Goal: Task Accomplishment & Management: Complete application form

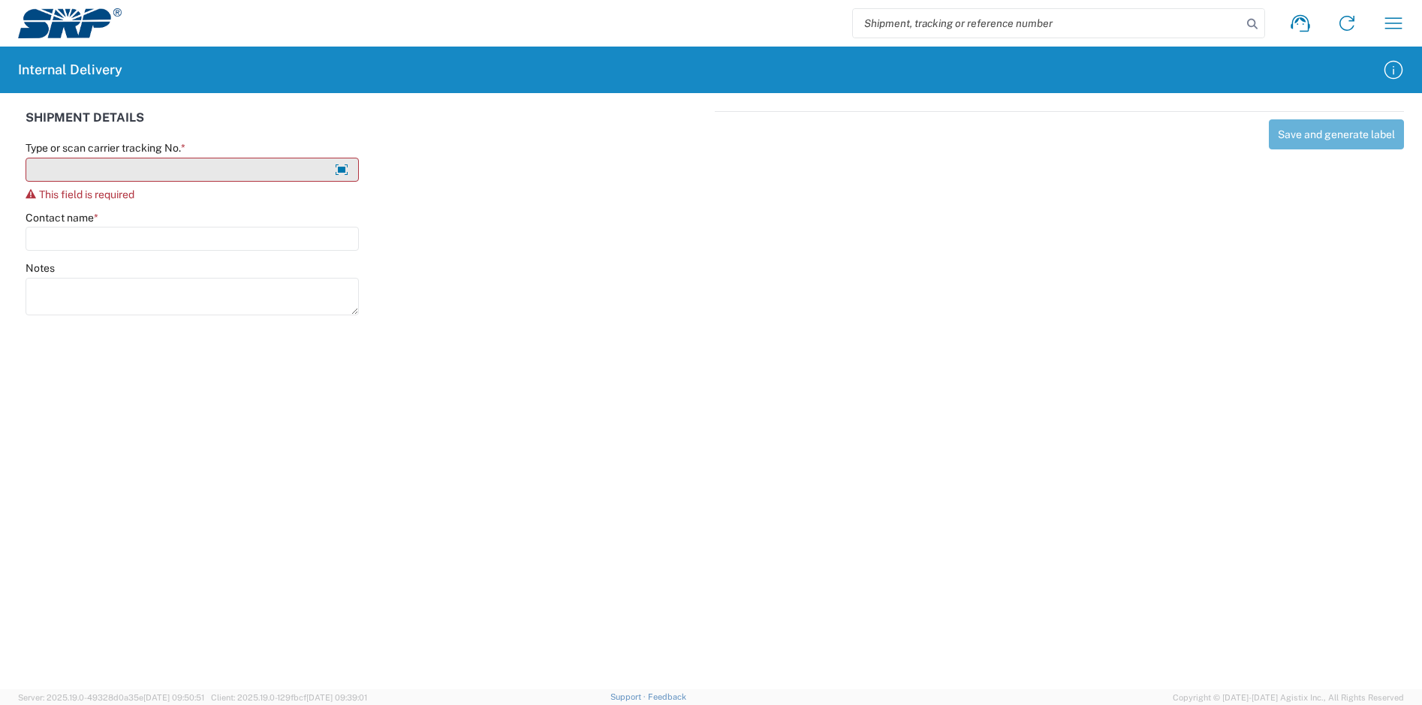
click at [260, 173] on input "Type or scan carrier tracking No. *" at bounding box center [192, 170] width 333 height 24
type input "h"
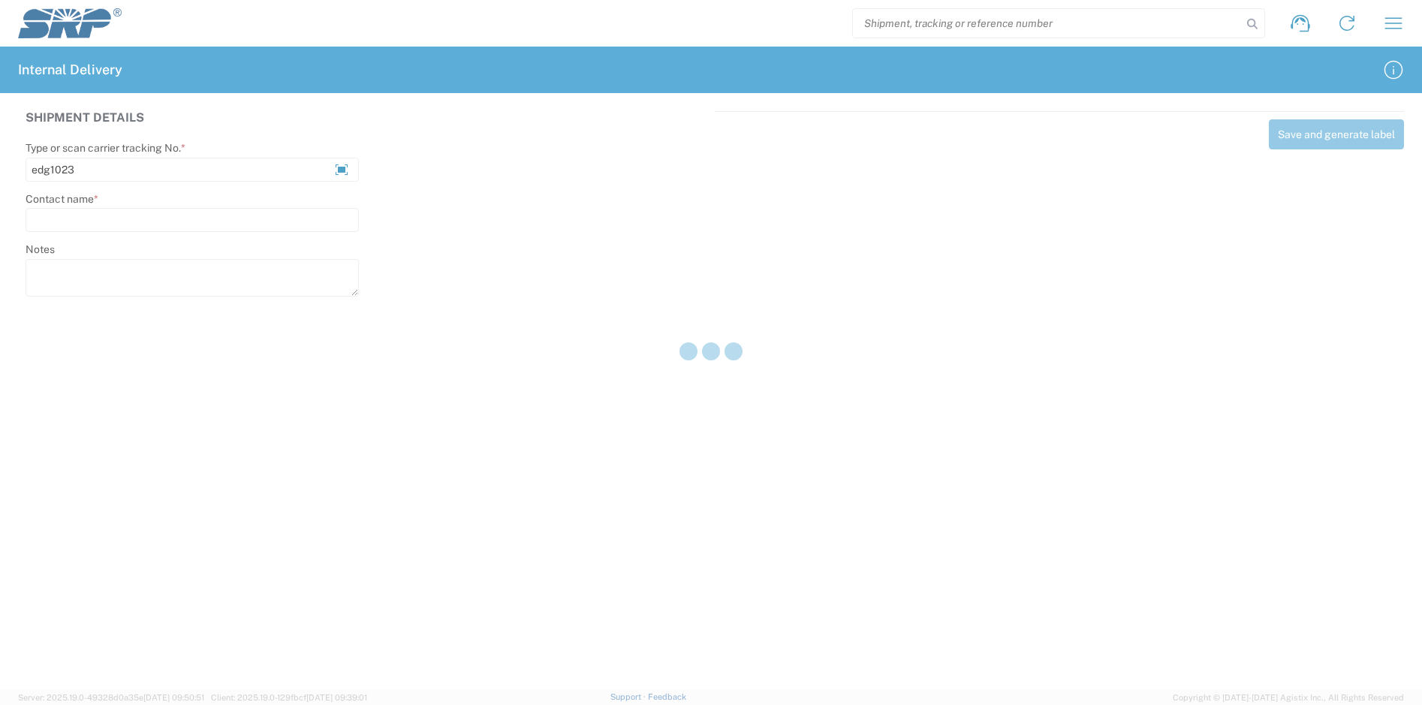
type input "edg1023"
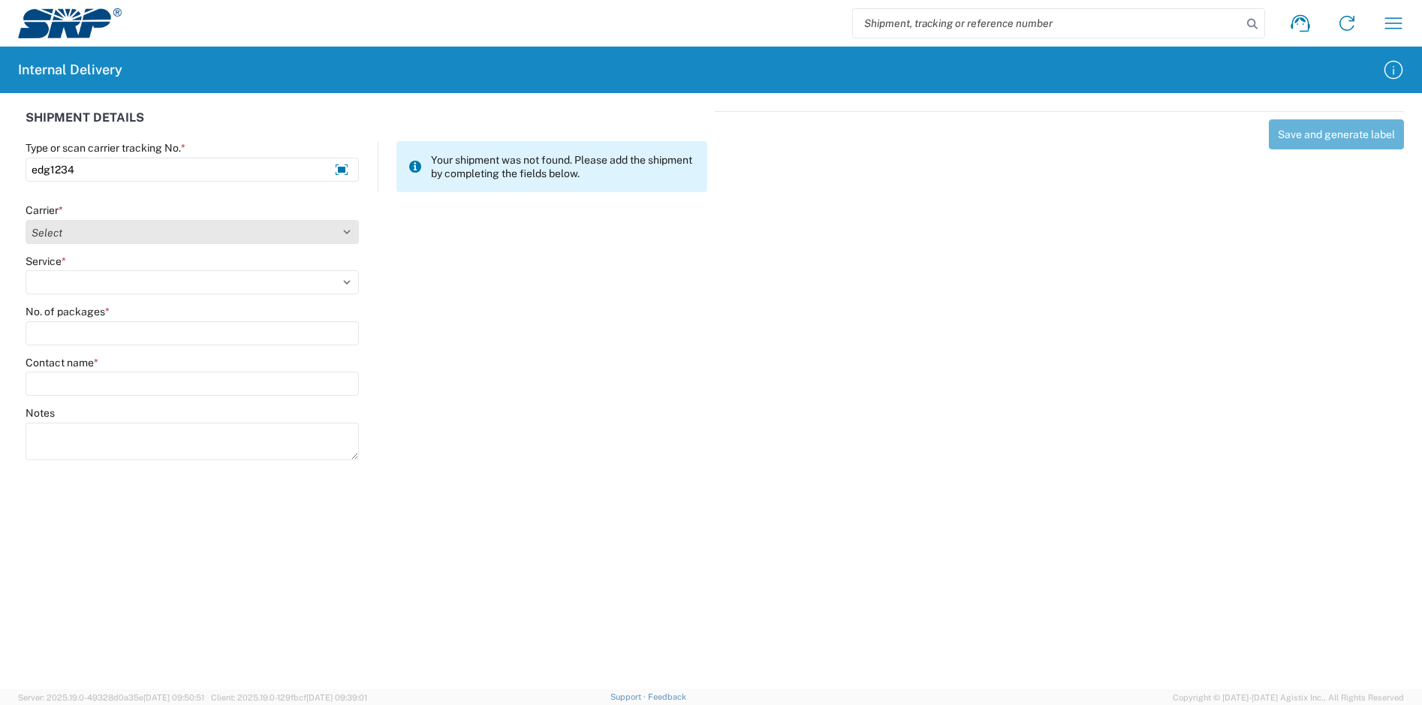
type input "edg1234"
click at [357, 233] on select "Select Amazon Logistics ATI Trucking BC Dimerco Logistics Empire Southwest FedE…" at bounding box center [192, 232] width 333 height 24
click at [346, 239] on select "Select Amazon Logistics ATI Trucking BC Dimerco Logistics Empire Southwest FedE…" at bounding box center [192, 232] width 333 height 24
click at [345, 227] on select "Select Amazon Logistics ATI Trucking BC Dimerco Logistics Empire Southwest FedE…" at bounding box center [192, 232] width 333 height 24
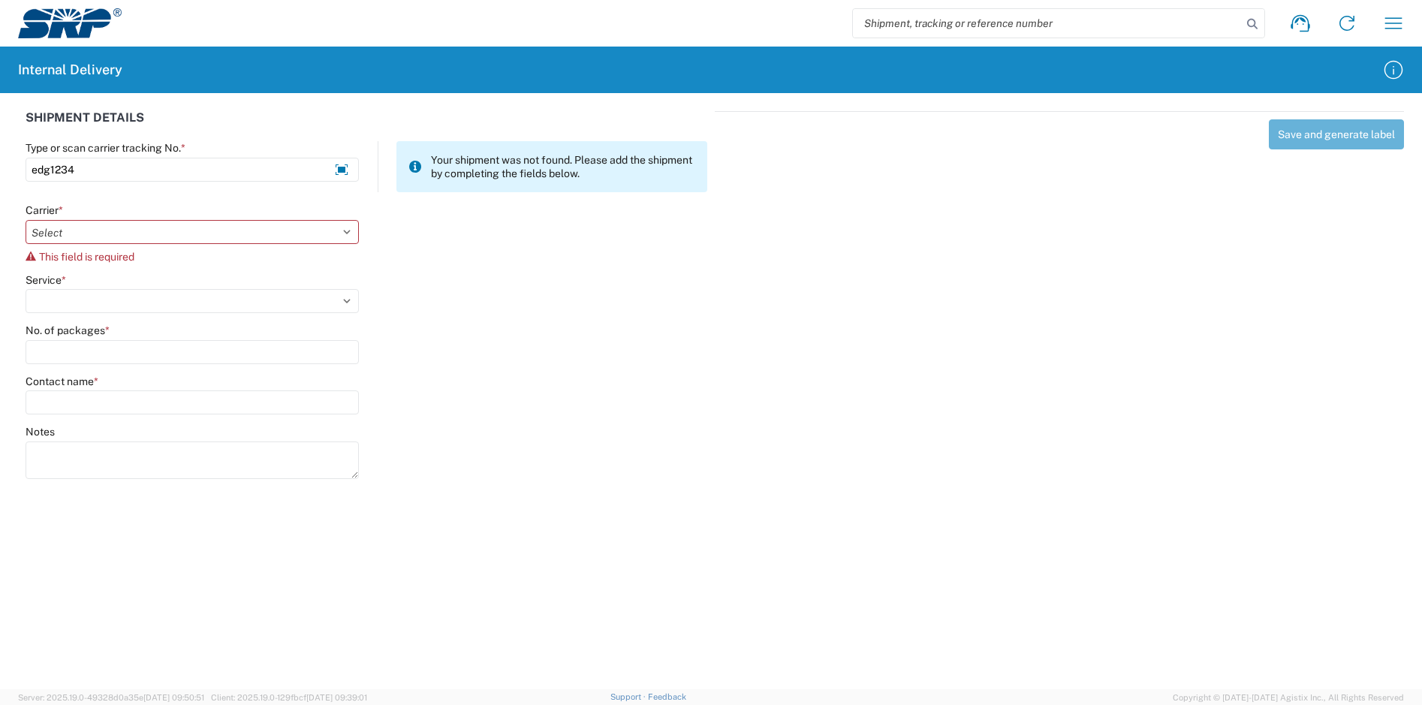
click at [500, 303] on div "Service *" at bounding box center [366, 298] width 697 height 51
click at [348, 230] on select "Select Amazon Logistics ATI Trucking BC Dimerco Logistics Empire Southwest FedE…" at bounding box center [192, 232] width 333 height 24
drag, startPoint x: 342, startPoint y: 242, endPoint x: 345, endPoint y: 234, distance: 8.1
click at [345, 234] on select "Select Amazon Logistics ATI Trucking BC Dimerco Logistics Empire Southwest FedE…" at bounding box center [192, 232] width 333 height 24
click at [350, 231] on select "Select Amazon Logistics ATI Trucking BC Dimerco Logistics Empire Southwest FedE…" at bounding box center [192, 232] width 333 height 24
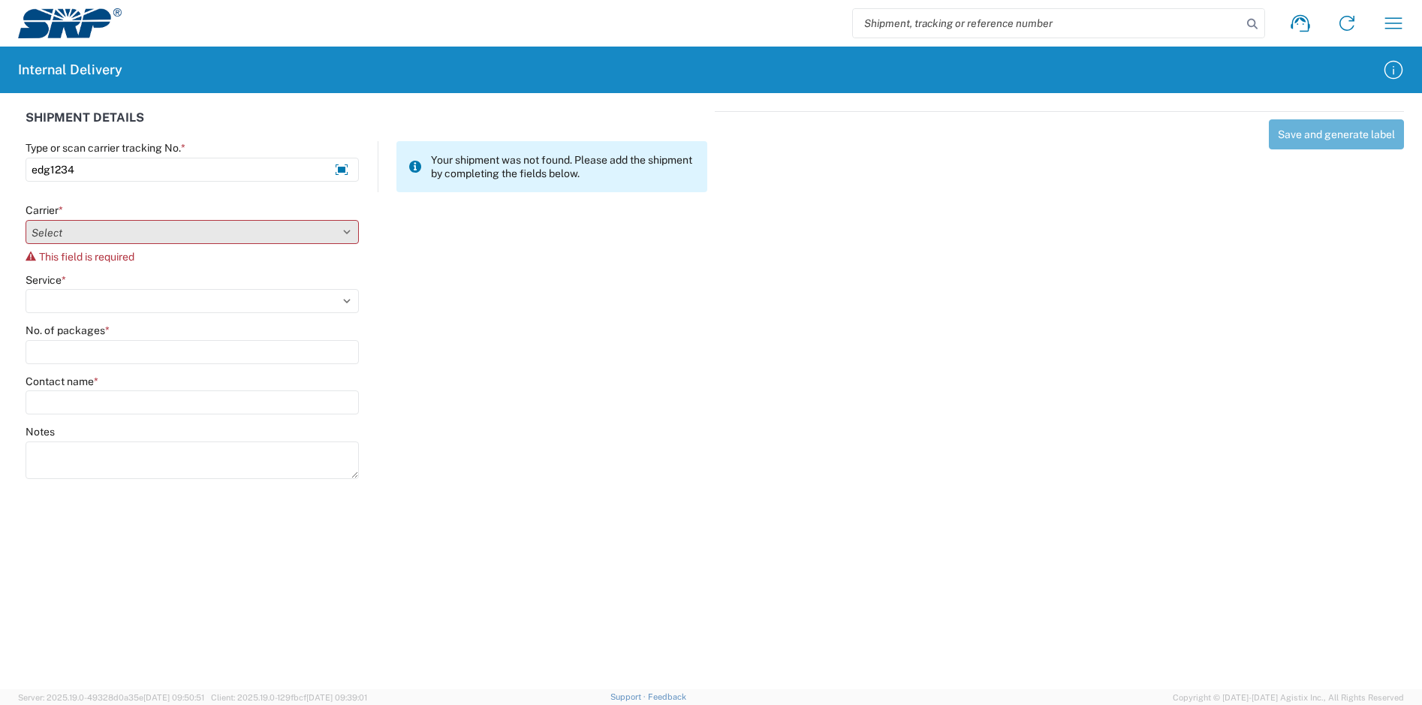
click at [351, 236] on select "Select Amazon Logistics ATI Trucking BC Dimerco Logistics Empire Southwest FedE…" at bounding box center [192, 232] width 333 height 24
drag, startPoint x: 465, startPoint y: 185, endPoint x: 347, endPoint y: 233, distance: 127.0
click at [347, 233] on select "Select Amazon Logistics ATI Trucking BC Dimerco Logistics Empire Southwest FedE…" at bounding box center [192, 232] width 333 height 24
click at [345, 232] on select "Select Amazon Logistics ATI Trucking BC Dimerco Logistics Empire Southwest FedE…" at bounding box center [192, 232] width 333 height 24
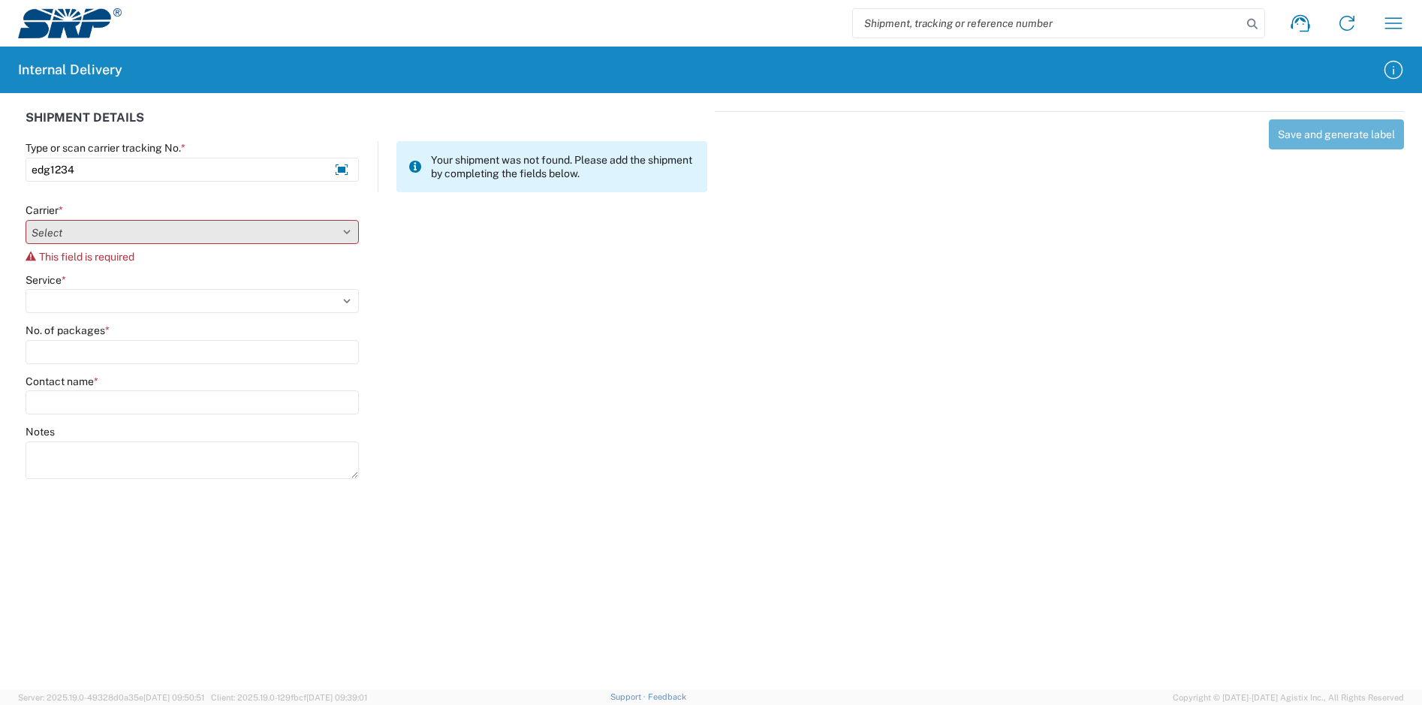
click at [353, 236] on select "Select Amazon Logistics ATI Trucking BC Dimerco Logistics Empire Southwest FedE…" at bounding box center [192, 232] width 333 height 24
click at [346, 230] on select "Select Amazon Logistics ATI Trucking BC Dimerco Logistics Empire Southwest FedE…" at bounding box center [192, 232] width 333 height 24
click at [347, 233] on select "Select Amazon Logistics ATI Trucking BC Dimerco Logistics Empire Southwest FedE…" at bounding box center [192, 232] width 333 height 24
click at [347, 229] on select "Select Amazon Logistics ATI Trucking BC Dimerco Logistics Empire Southwest FedE…" at bounding box center [192, 232] width 333 height 24
click at [353, 230] on select "Select Amazon Logistics ATI Trucking BC Dimerco Logistics Empire Southwest FedE…" at bounding box center [192, 232] width 333 height 24
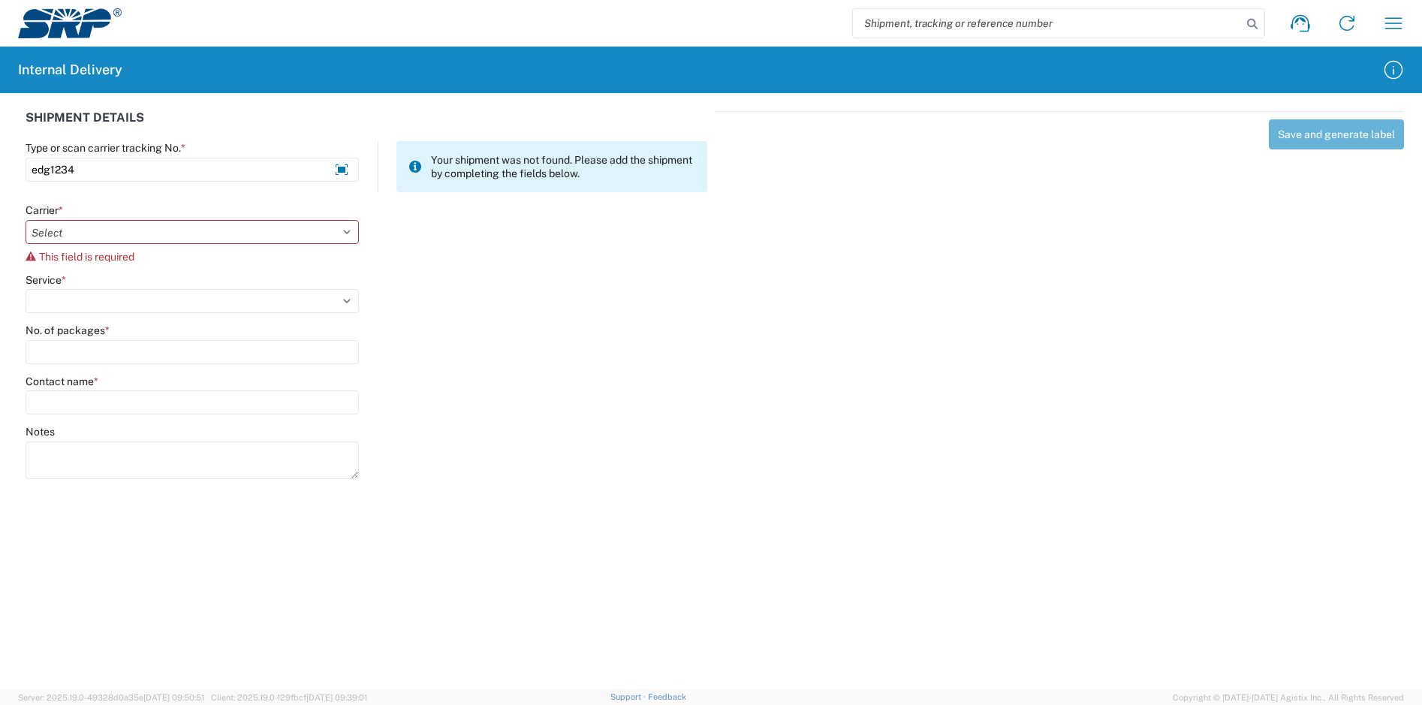
click at [359, 231] on agx-form-control-wrapper-v2 "Carrier * Select Amazon Logistics ATI Trucking BC Dimerco Logistics Empire Sout…" at bounding box center [192, 238] width 349 height 70
click at [347, 234] on select "Select Amazon Logistics ATI Trucking BC Dimerco Logistics Empire Southwest FedE…" at bounding box center [192, 232] width 333 height 24
click at [349, 233] on select "Select Amazon Logistics ATI Trucking BC Dimerco Logistics Empire Southwest FedE…" at bounding box center [192, 232] width 333 height 24
click at [348, 233] on select "Select Amazon Logistics ATI Trucking BC Dimerco Logistics Empire Southwest FedE…" at bounding box center [192, 232] width 333 height 24
